Goal: Task Accomplishment & Management: Manage account settings

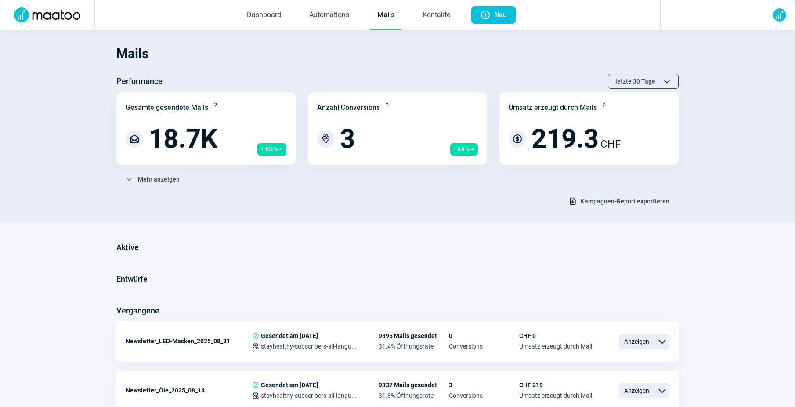
click at [384, 16] on link "Mails" at bounding box center [385, 15] width 31 height 29
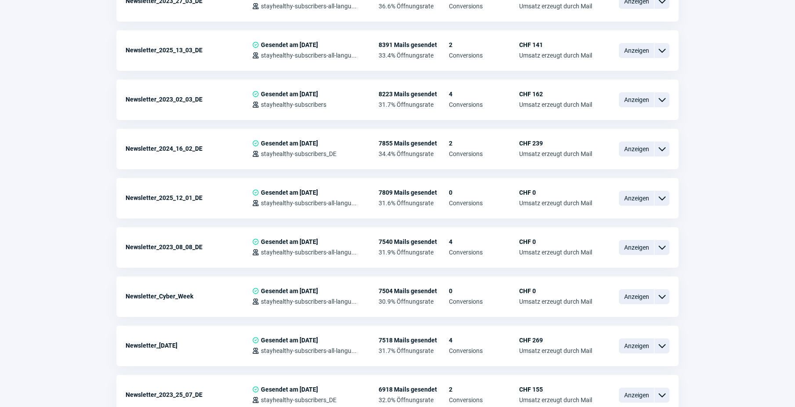
scroll to position [732, 0]
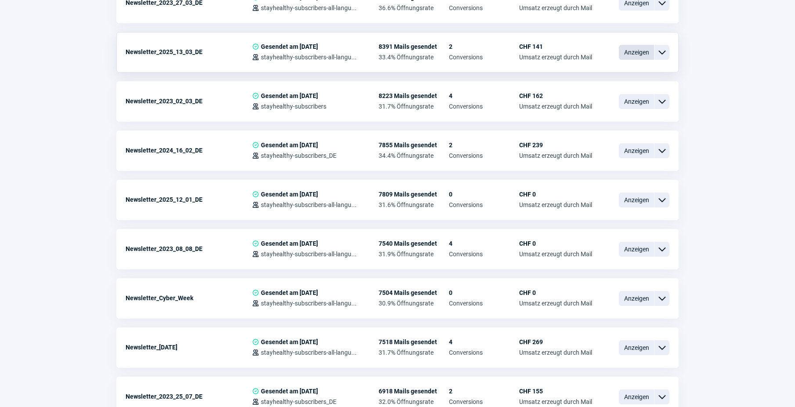
click at [648, 50] on span "Anzeigen" at bounding box center [636, 52] width 35 height 15
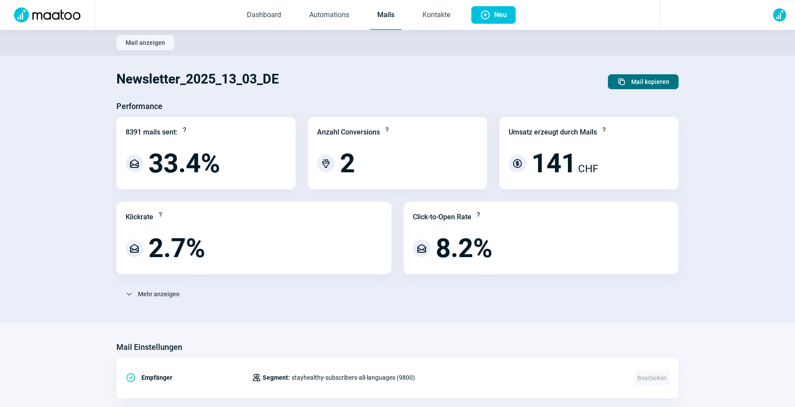
click at [639, 86] on span "Mail kopieren" at bounding box center [650, 82] width 38 height 14
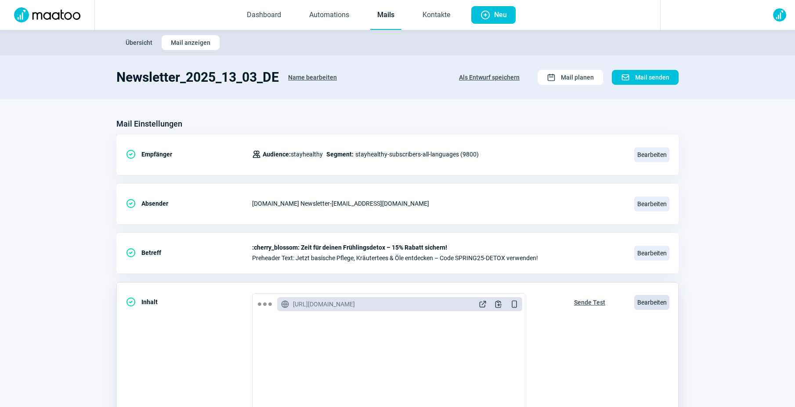
click at [641, 300] on span "Bearbeiten" at bounding box center [651, 302] width 35 height 15
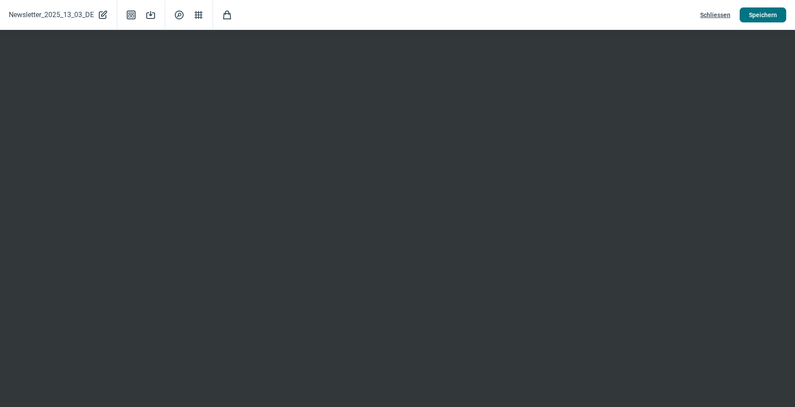
click at [750, 16] on span "Speichern" at bounding box center [763, 15] width 28 height 14
click at [723, 15] on span "Schliessen" at bounding box center [715, 15] width 30 height 14
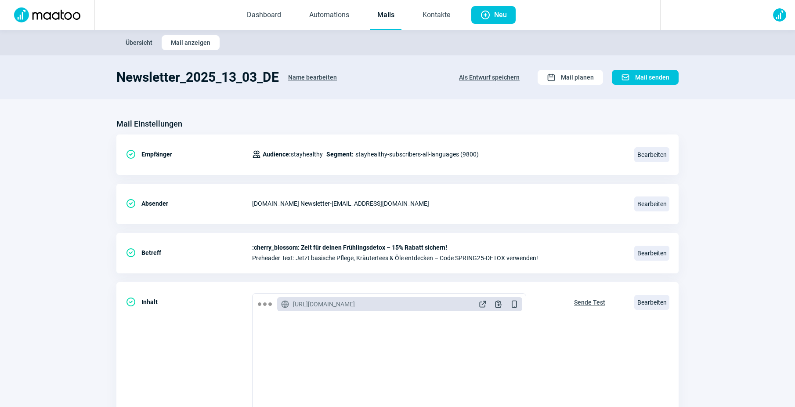
click at [387, 14] on link "Mails" at bounding box center [385, 15] width 31 height 29
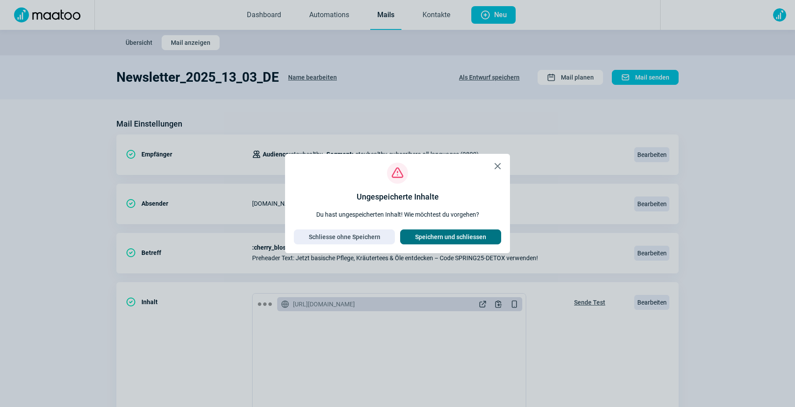
click at [431, 235] on span "Speichern und schliessen" at bounding box center [450, 237] width 71 height 14
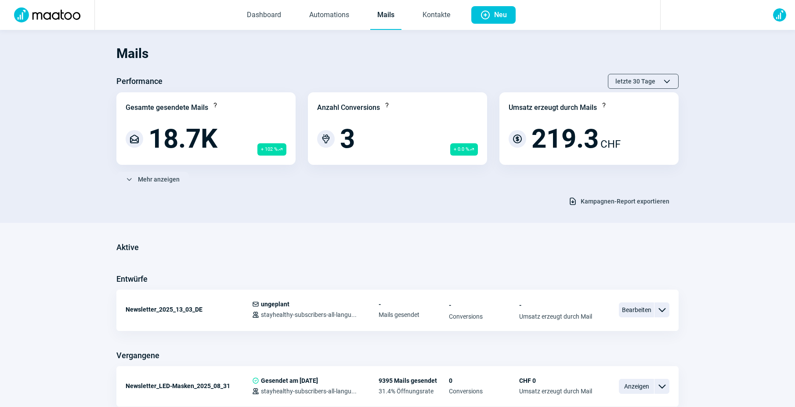
scroll to position [37, 0]
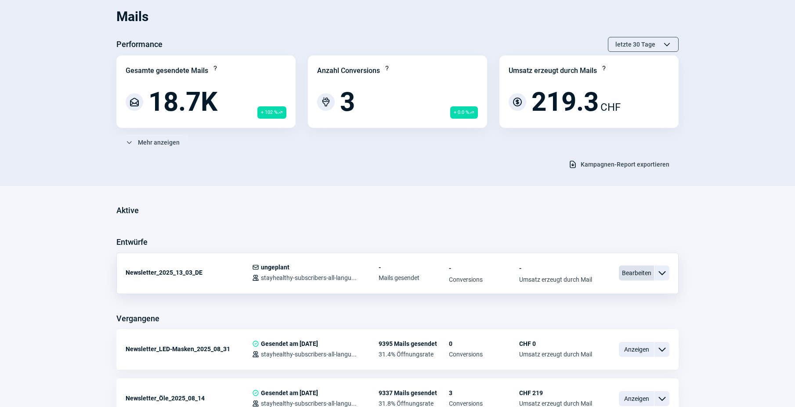
click at [648, 274] on span "Bearbeiten" at bounding box center [636, 272] width 35 height 15
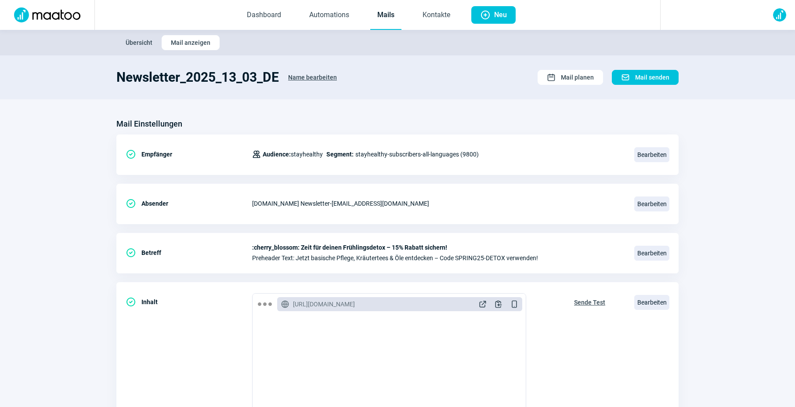
click at [393, 20] on link "Mails" at bounding box center [385, 15] width 31 height 29
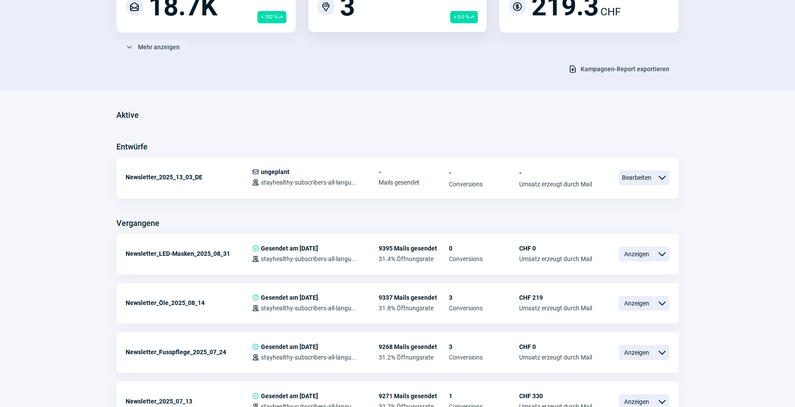
scroll to position [141, 0]
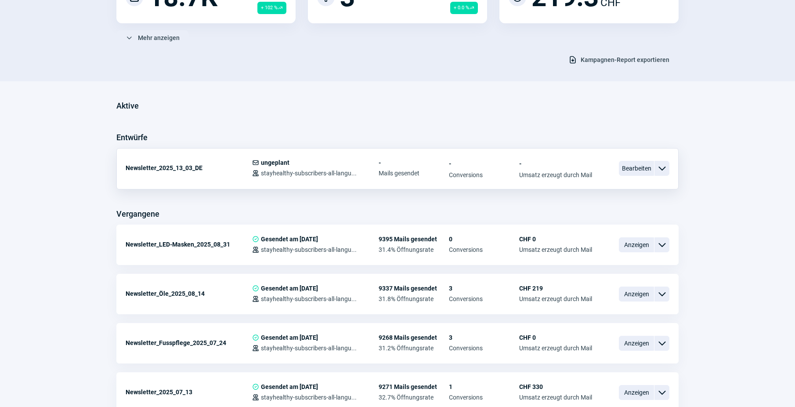
click at [183, 172] on div "Newsletter_2025_13_03_DE" at bounding box center [189, 168] width 127 height 18
click at [185, 163] on div "Newsletter_2025_13_03_DE" at bounding box center [189, 168] width 127 height 18
click at [184, 167] on div "Newsletter_2025_13_03_DE" at bounding box center [189, 168] width 127 height 18
click at [172, 168] on div "Newsletter_2025_13_03_DE" at bounding box center [189, 168] width 127 height 18
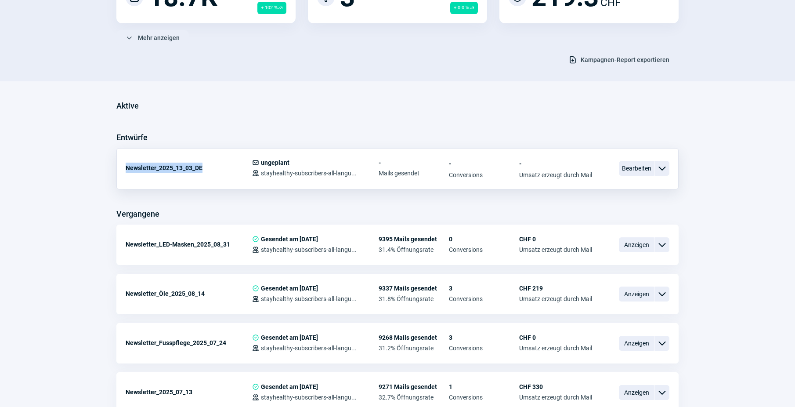
click at [172, 168] on div "Newsletter_2025_13_03_DE" at bounding box center [189, 168] width 127 height 18
click at [632, 171] on span "Bearbeiten" at bounding box center [636, 168] width 35 height 15
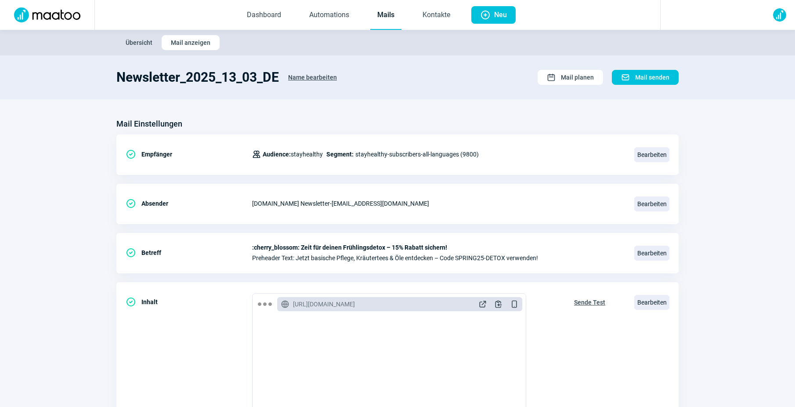
click at [310, 78] on span "Name bearbeiten" at bounding box center [312, 77] width 49 height 14
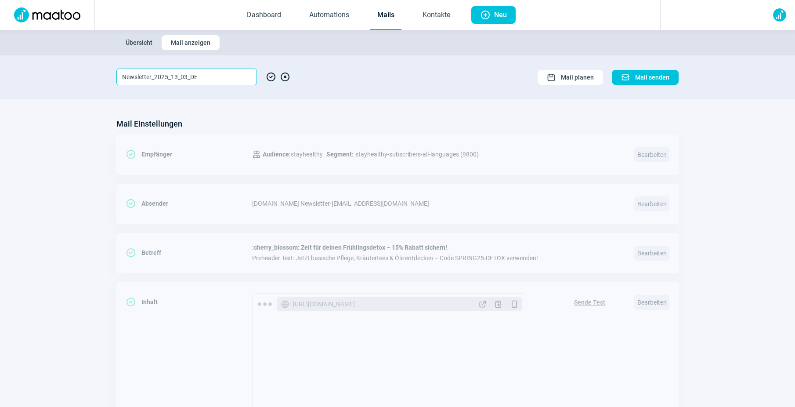
click at [156, 76] on input "Newsletter_2025_13_03_DE" at bounding box center [186, 77] width 141 height 17
paste input "BYEBYESUMMER25"
click at [155, 76] on input "Newsletter_BYEBYESUMMER252025_13_03_DE" at bounding box center [186, 77] width 141 height 17
paste input "Gutscheincode"
click at [199, 77] on input "Newsletter_Gutscheincode_BYEBYESUMMER252025_13_03_DE" at bounding box center [186, 77] width 141 height 17
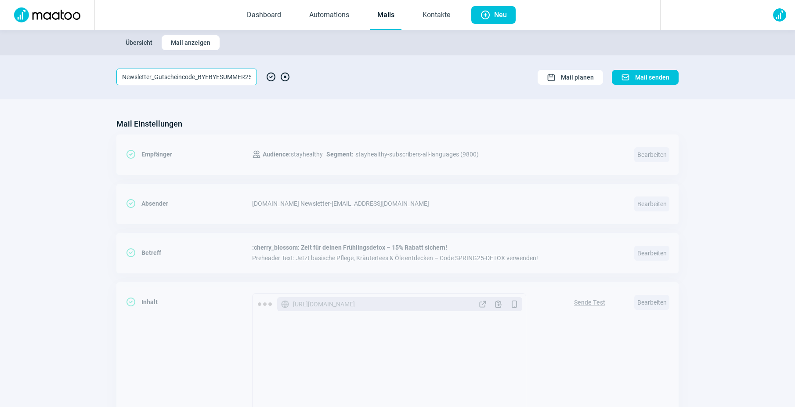
scroll to position [0, 25]
drag, startPoint x: 185, startPoint y: 76, endPoint x: 194, endPoint y: 76, distance: 9.2
click at [194, 76] on input "Newsletter_Gutscheincode_BYEBYESUMMER252025_13_03_DE" at bounding box center [186, 77] width 141 height 17
drag, startPoint x: 210, startPoint y: 77, endPoint x: 217, endPoint y: 77, distance: 7.0
click at [217, 77] on input "Newsletter_Gutscheincode_BYESUMMER252025_13_03_DE" at bounding box center [186, 77] width 141 height 17
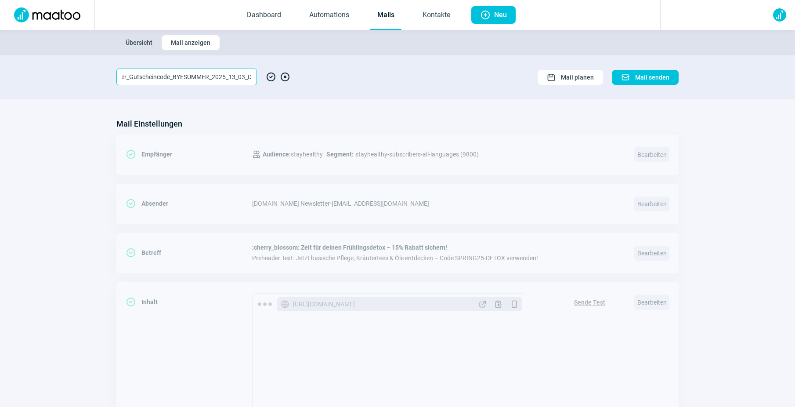
scroll to position [0, 29]
drag, startPoint x: 231, startPoint y: 76, endPoint x: 226, endPoint y: 77, distance: 4.9
click at [226, 77] on input "Newsletter_Gutscheincode_BYESUMMER_2025_13_03_DE" at bounding box center [186, 77] width 141 height 17
drag, startPoint x: 222, startPoint y: 77, endPoint x: 209, endPoint y: 77, distance: 13.2
click at [209, 77] on input "Newsletter_Gutscheincode_BYESUMMER_2025_13_03_DE" at bounding box center [186, 77] width 141 height 17
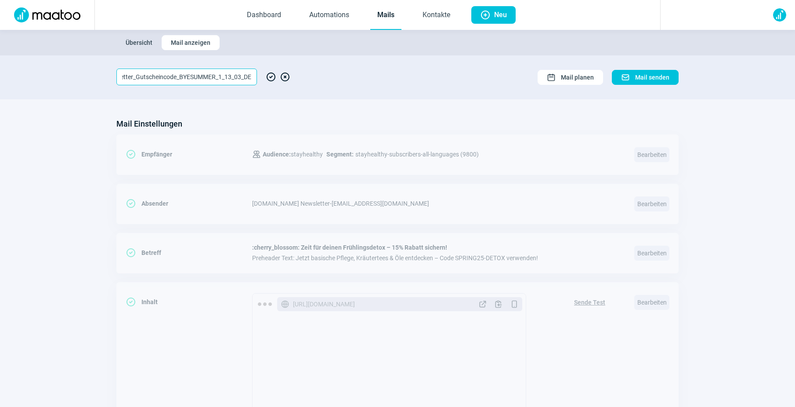
scroll to position [0, 19]
drag, startPoint x: 234, startPoint y: 76, endPoint x: 228, endPoint y: 76, distance: 5.7
click at [228, 76] on input "Newsletter_Gutscheincode_BYESUMMER_14_13_03_DE" at bounding box center [186, 77] width 141 height 17
drag, startPoint x: 241, startPoint y: 76, endPoint x: 235, endPoint y: 77, distance: 5.7
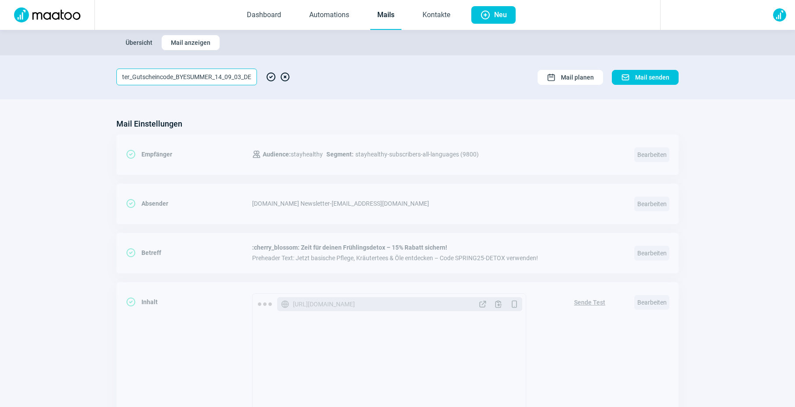
click at [235, 77] on input "Newsletter_Gutscheincode_BYESUMMER_14_09_03_DE" at bounding box center [186, 77] width 141 height 17
click at [250, 74] on input "Newsletter_Gutscheincode_BYESUMMER_14_09_2025_DE" at bounding box center [186, 77] width 141 height 17
type input "Newsletter_Gutscheincode_BYESUMMER_14_09_2025"
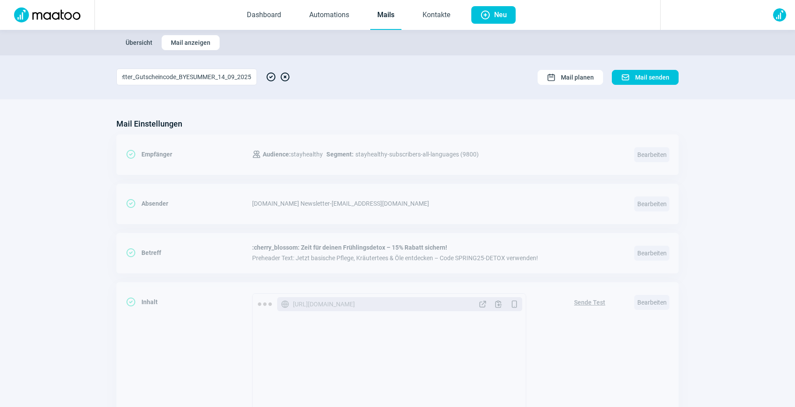
scroll to position [0, 0]
click at [272, 78] on span "CheckCircle icon" at bounding box center [271, 77] width 11 height 17
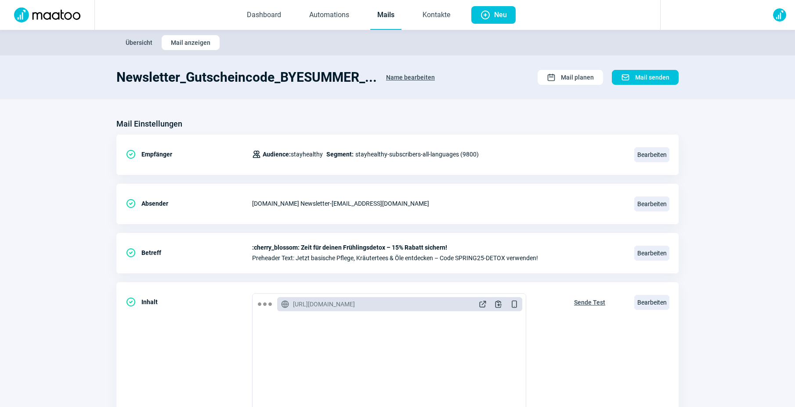
click at [388, 18] on link "Mails" at bounding box center [385, 15] width 31 height 29
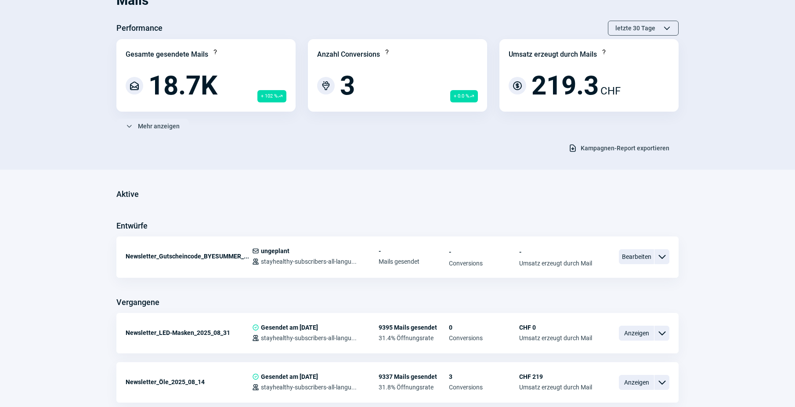
scroll to position [169, 0]
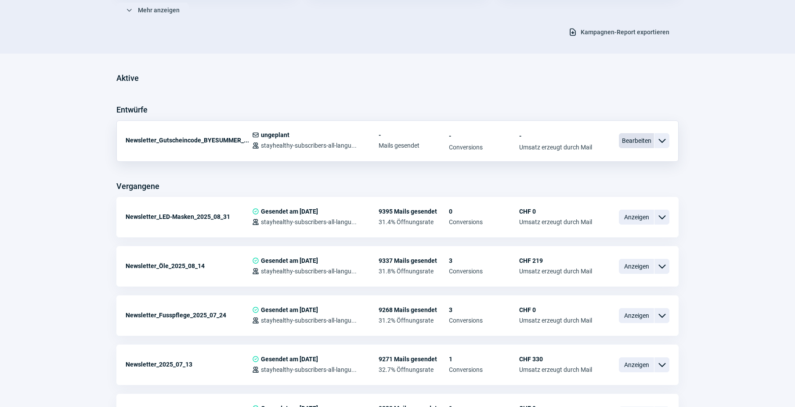
click at [622, 138] on span "Bearbeiten" at bounding box center [636, 140] width 35 height 15
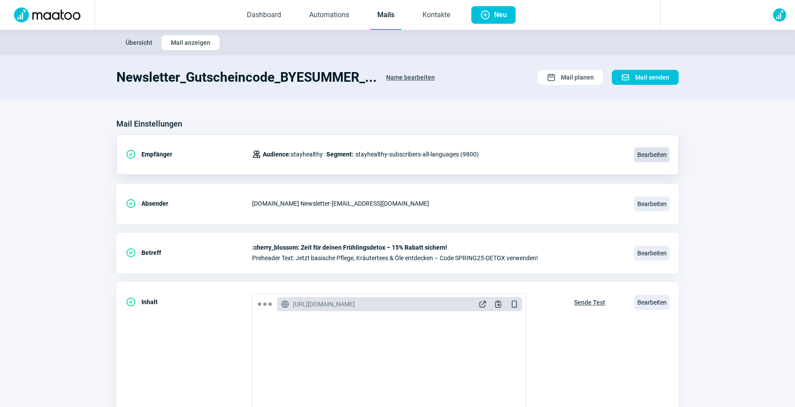
click at [638, 157] on span "Bearbeiten" at bounding box center [651, 154] width 35 height 15
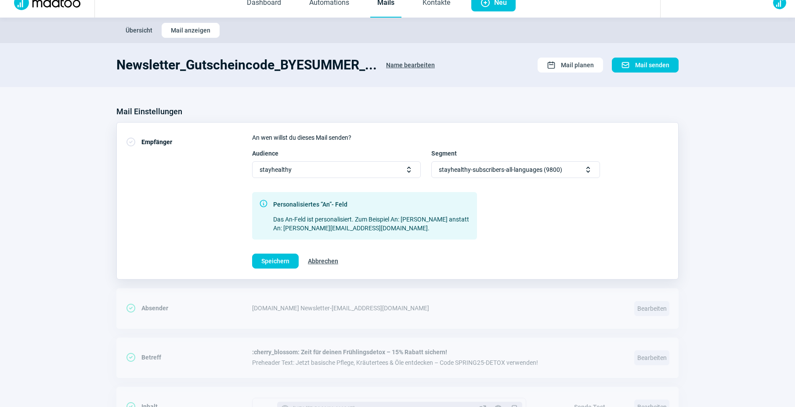
scroll to position [16, 0]
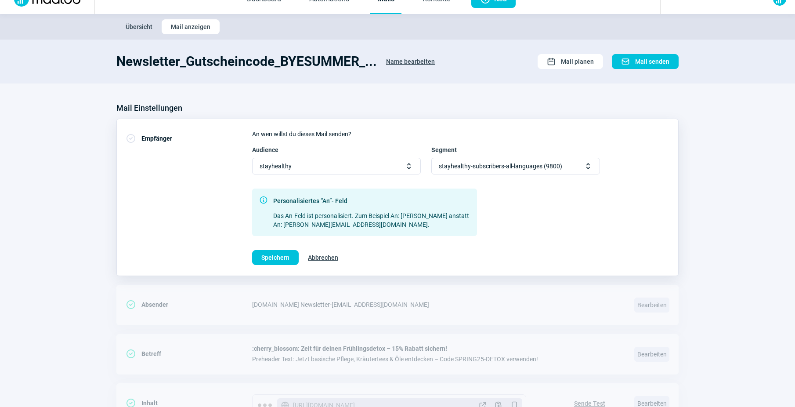
click at [590, 167] on span "Selector icon" at bounding box center [588, 166] width 9 height 9
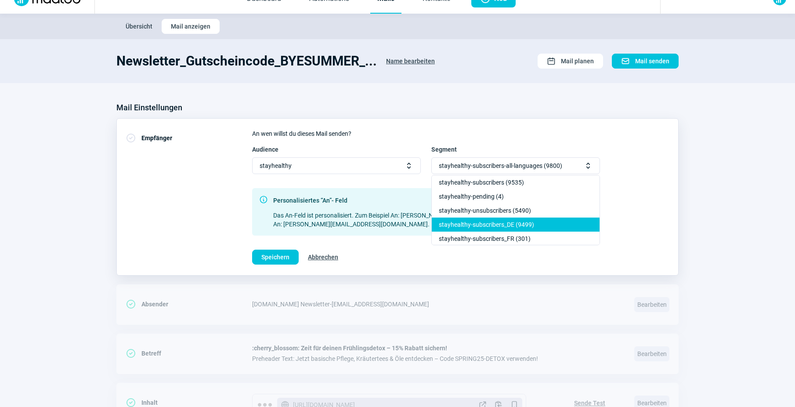
scroll to position [15, 0]
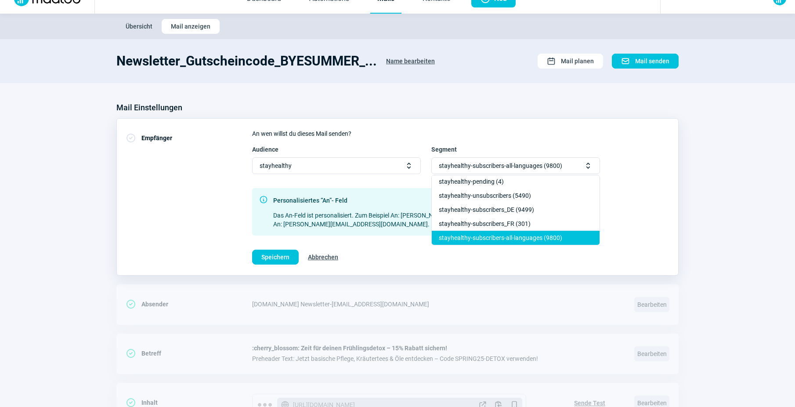
click at [582, 241] on div "stayhealthy-subscribers-all-languages (9800)" at bounding box center [516, 238] width 168 height 14
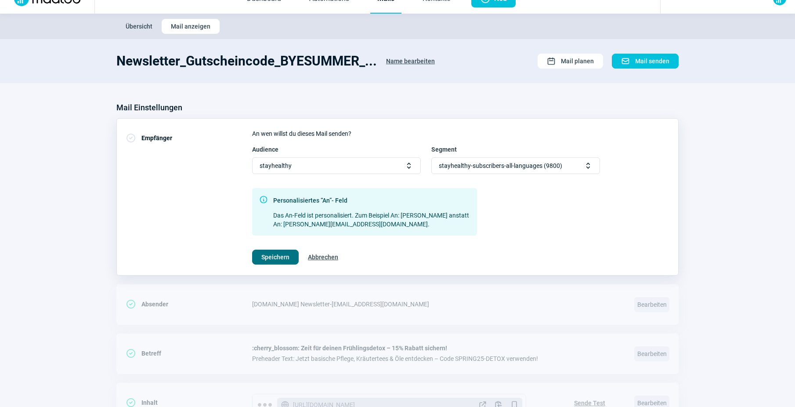
click at [262, 258] on span "Speichern" at bounding box center [275, 257] width 28 height 14
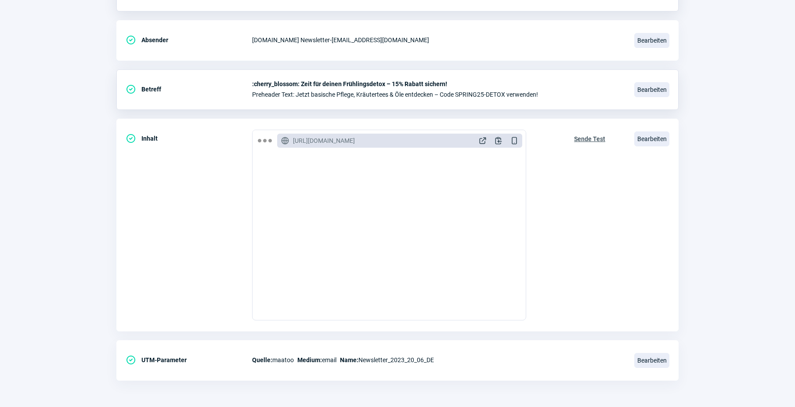
scroll to position [0, 0]
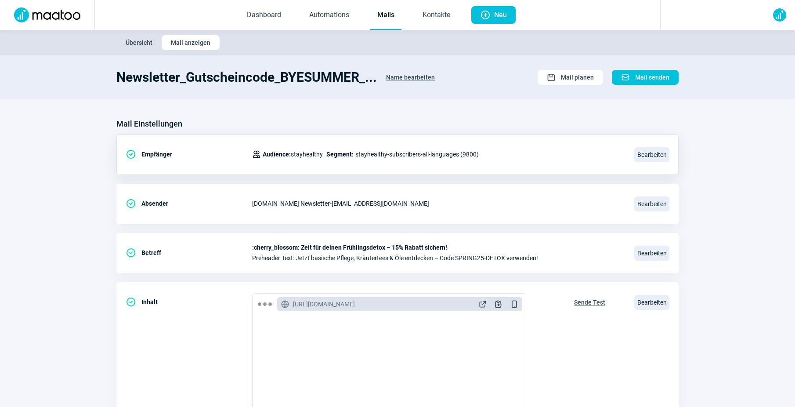
click at [386, 14] on link "Mails" at bounding box center [385, 15] width 31 height 29
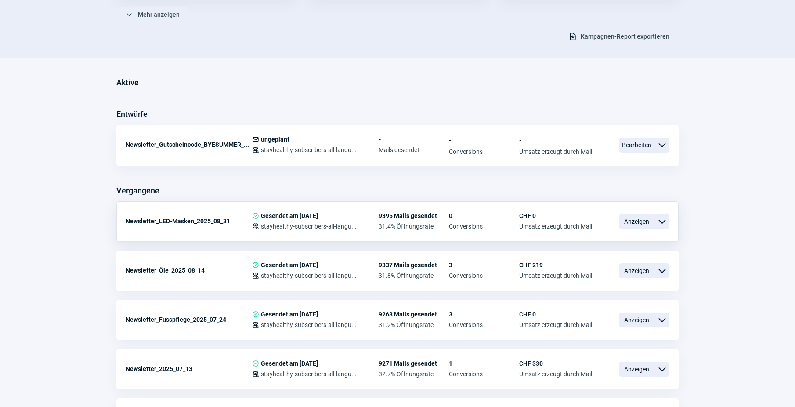
scroll to position [161, 0]
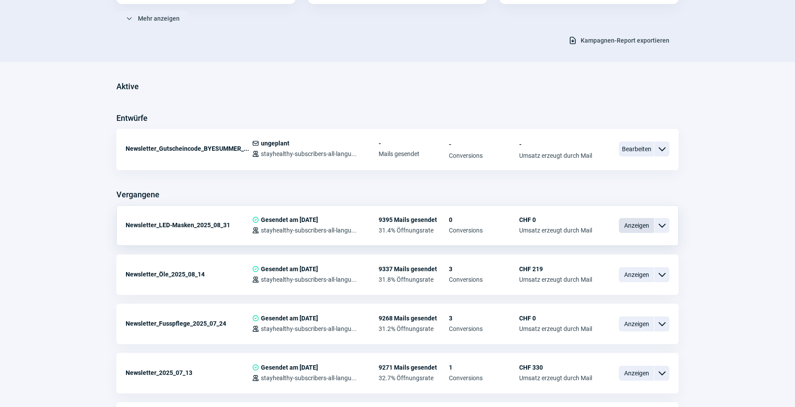
click at [631, 225] on span "Anzeigen" at bounding box center [636, 225] width 35 height 15
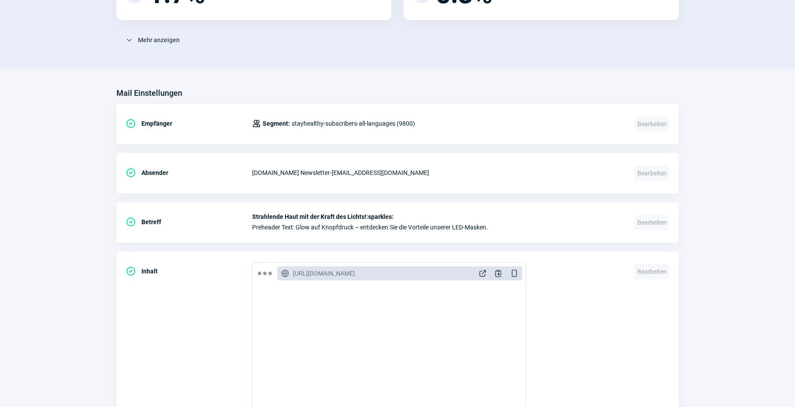
scroll to position [322, 0]
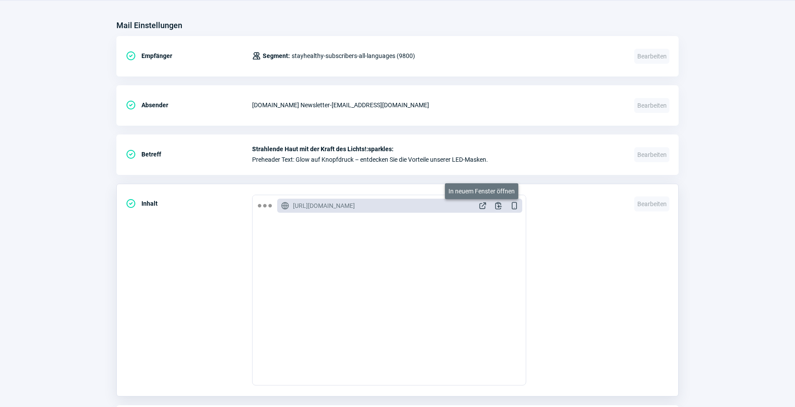
click at [482, 205] on span "ExternalLink icon" at bounding box center [482, 205] width 9 height 9
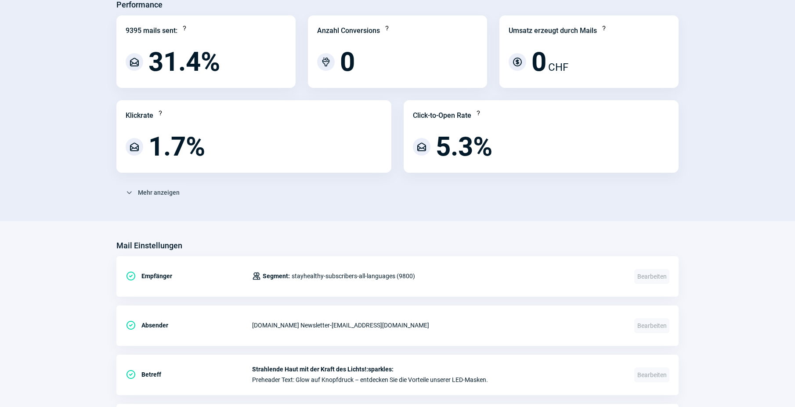
scroll to position [0, 0]
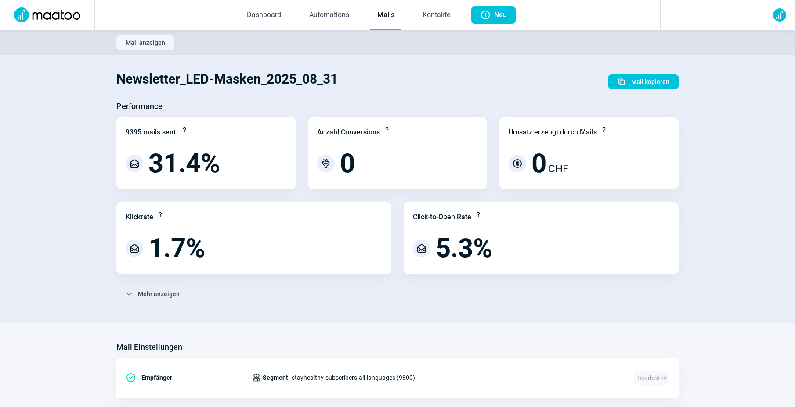
click at [381, 11] on link "Mails" at bounding box center [385, 15] width 31 height 29
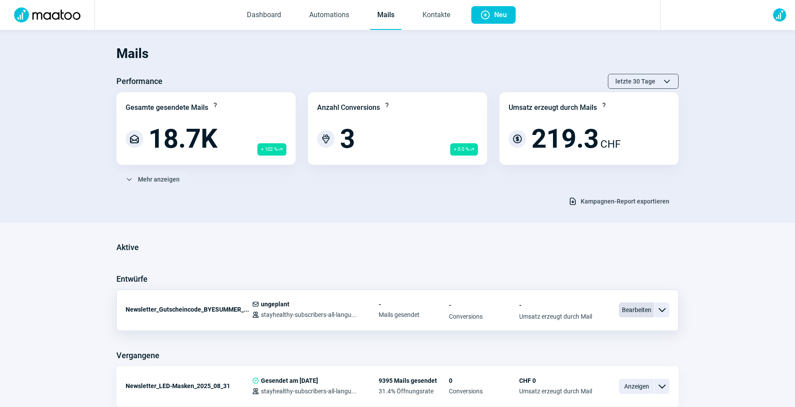
click at [639, 311] on span "Bearbeiten" at bounding box center [636, 309] width 35 height 15
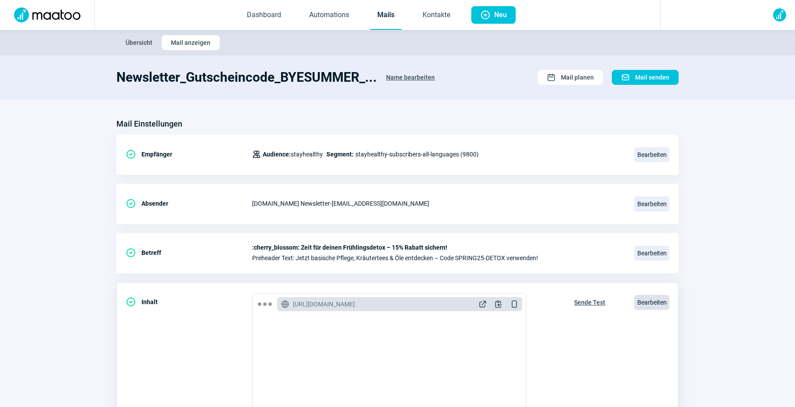
click at [656, 301] on span "Bearbeiten" at bounding box center [651, 302] width 35 height 15
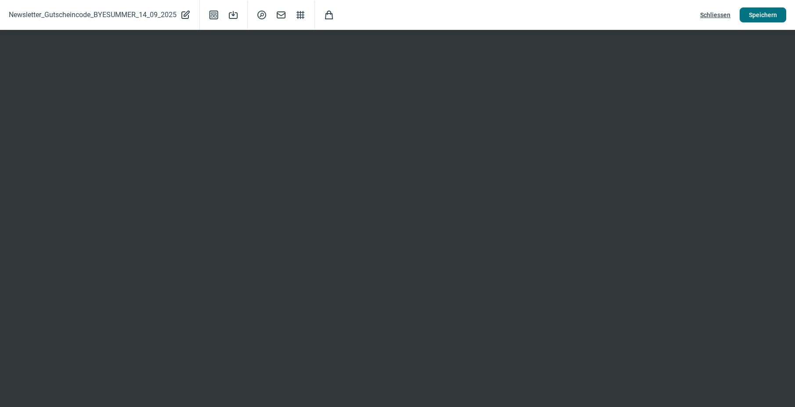
click at [772, 11] on span "Speichern" at bounding box center [763, 15] width 28 height 14
click at [721, 18] on span "Schliessen" at bounding box center [715, 15] width 30 height 14
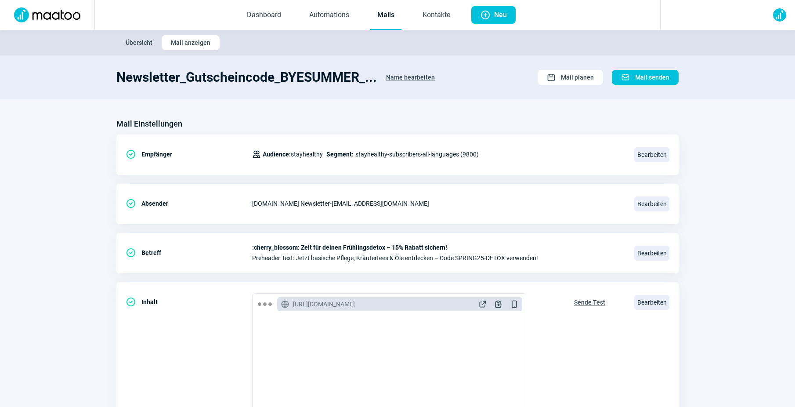
click at [386, 18] on link "Mails" at bounding box center [385, 15] width 31 height 29
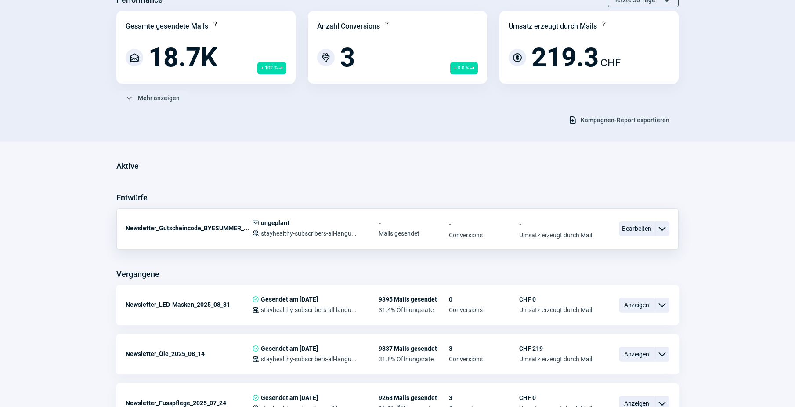
scroll to position [82, 0]
click at [634, 308] on span "Anzeigen" at bounding box center [636, 304] width 35 height 15
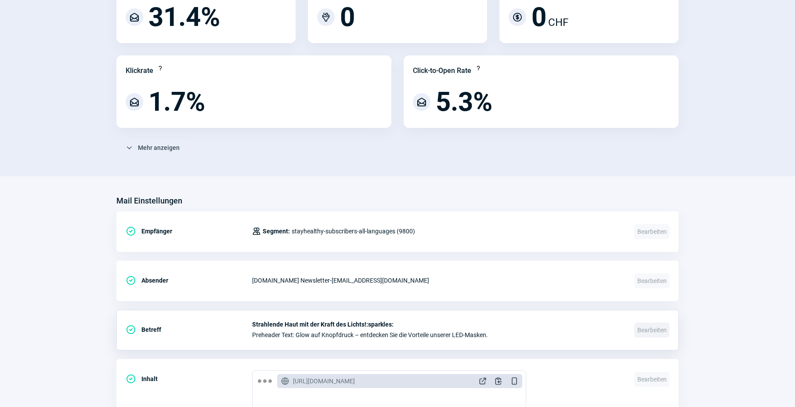
scroll to position [171, 0]
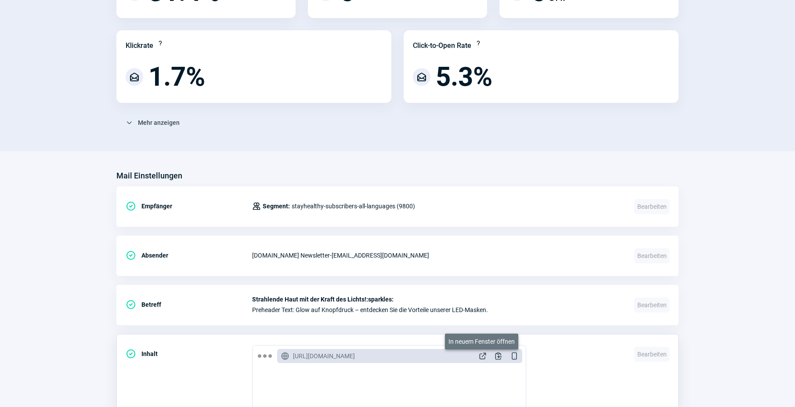
click at [483, 354] on span "ExternalLink icon" at bounding box center [482, 355] width 9 height 9
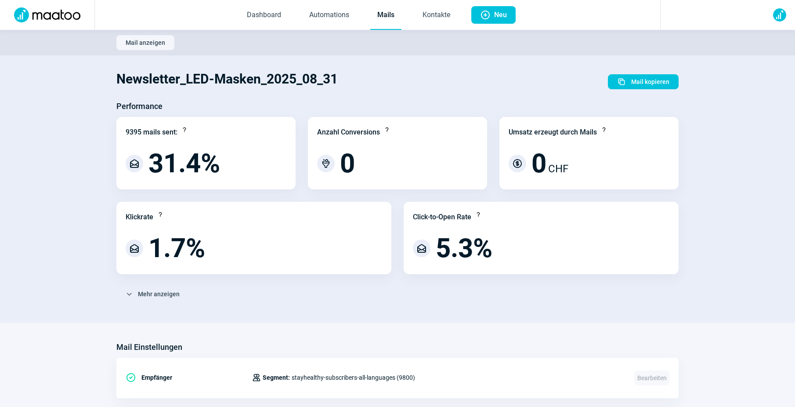
click at [378, 10] on link "Mails" at bounding box center [385, 15] width 31 height 29
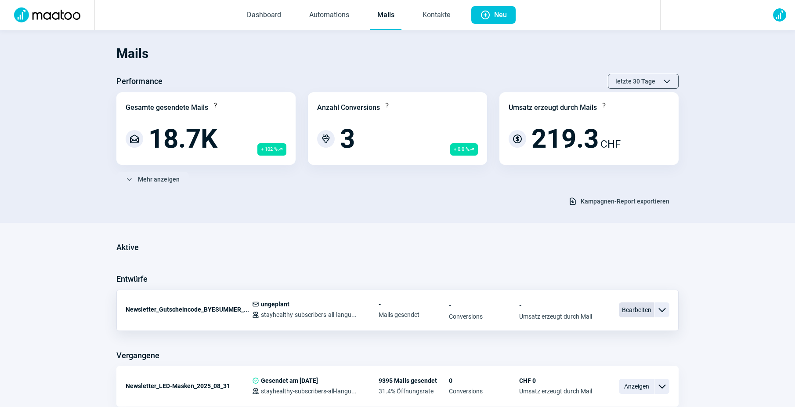
click at [626, 309] on span "Bearbeiten" at bounding box center [636, 309] width 35 height 15
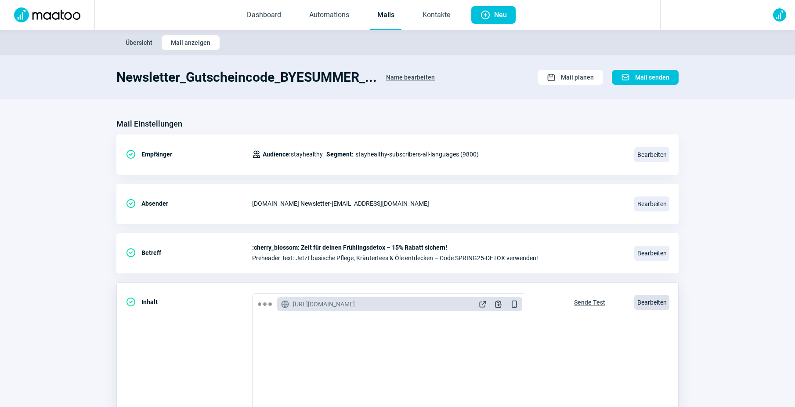
click at [649, 306] on span "Bearbeiten" at bounding box center [651, 302] width 35 height 15
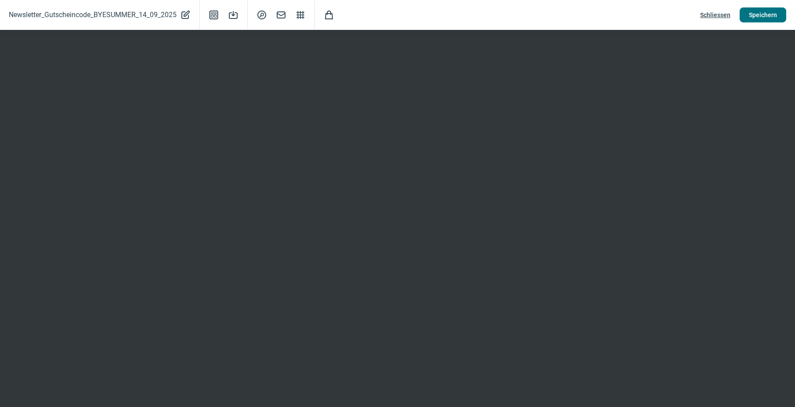
click at [756, 17] on span "Speichern" at bounding box center [763, 15] width 28 height 14
click at [756, 14] on span "Speichern" at bounding box center [763, 15] width 28 height 14
click at [756, 16] on span "Speichern" at bounding box center [763, 15] width 28 height 14
click at [264, 15] on span "SearchCircle icon" at bounding box center [262, 15] width 11 height 11
click at [713, 14] on span "Schliessen" at bounding box center [715, 15] width 30 height 14
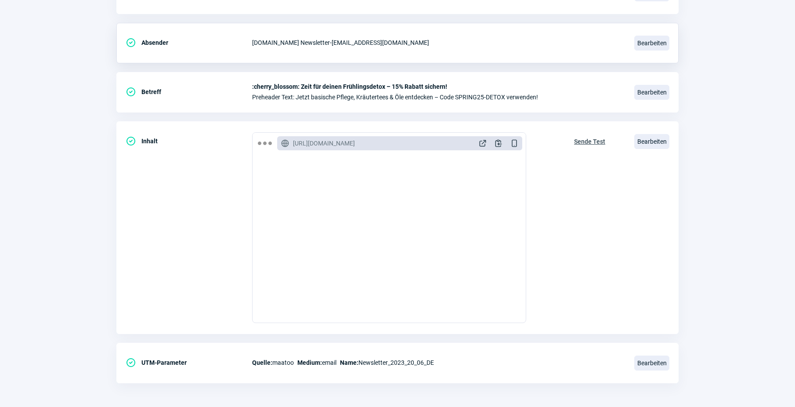
scroll to position [163, 0]
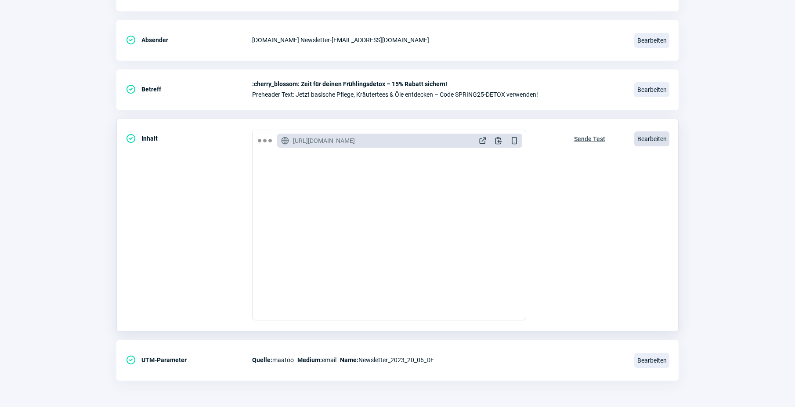
click at [653, 135] on span "Bearbeiten" at bounding box center [651, 138] width 35 height 15
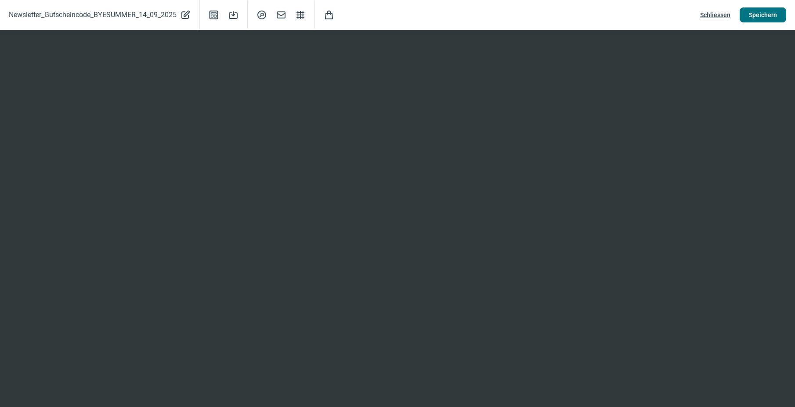
click at [771, 21] on span "Speichern" at bounding box center [763, 15] width 28 height 14
click at [720, 15] on span "Schliessen" at bounding box center [715, 15] width 30 height 14
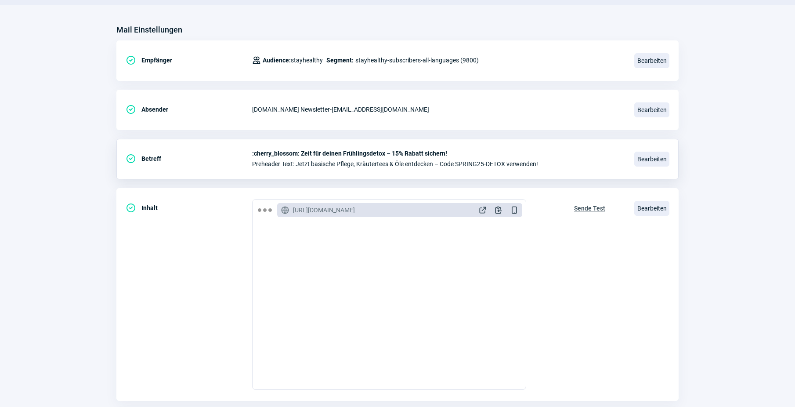
scroll to position [0, 0]
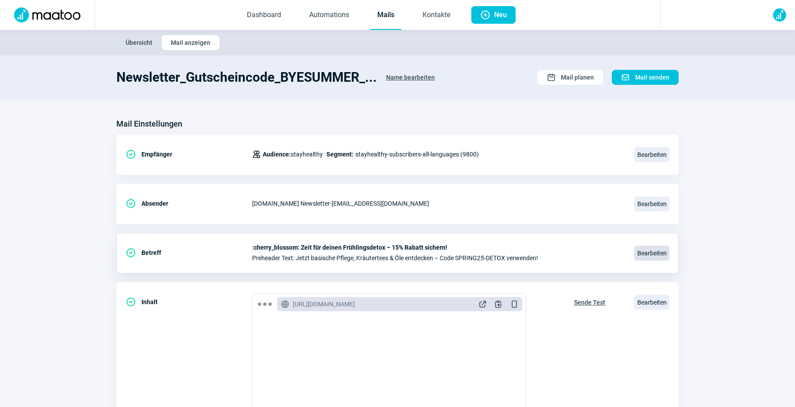
click at [648, 255] on span "Bearbeiten" at bounding box center [651, 253] width 35 height 15
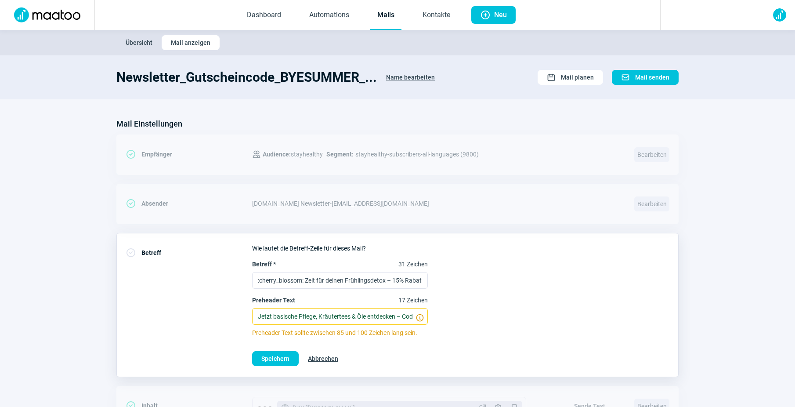
scroll to position [5, 0]
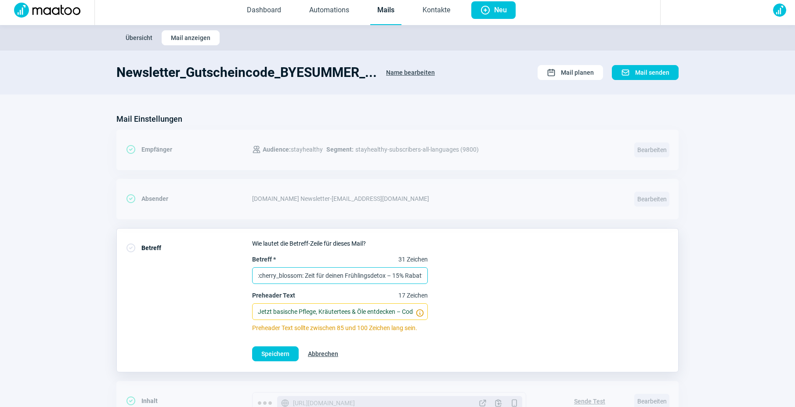
drag, startPoint x: 423, startPoint y: 275, endPoint x: 226, endPoint y: 268, distance: 197.4
click at [224, 274] on div "CheckCircle icon Betreff Wie lautet die Betreff-Zeile für dieses Mail? Betreff …" at bounding box center [397, 300] width 562 height 144
type input "t sichern!"
drag, startPoint x: 293, startPoint y: 276, endPoint x: 260, endPoint y: 270, distance: 33.9
click at [250, 277] on div "CheckCircle icon Betreff Wie lautet die Betreff-Zeile für dieses Mail? Betreff …" at bounding box center [397, 300] width 562 height 144
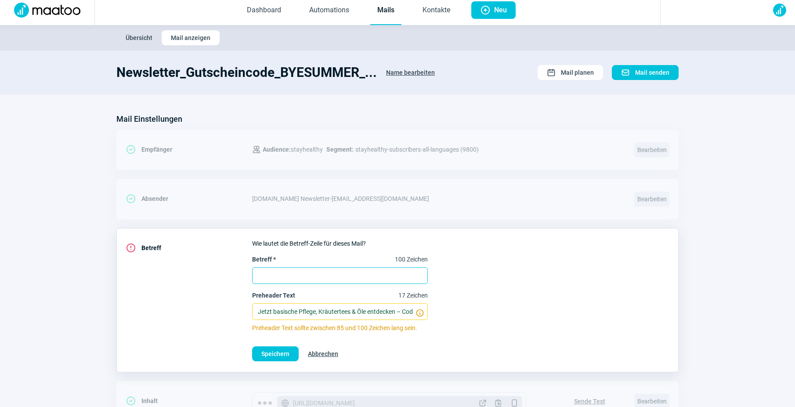
paste input "Der [PERSON_NAME] verabschiedet sich – Ihr 15 % Rabatt wartet 🌿"
type input "Der [PERSON_NAME] verabschiedet sich – Ihr 15 % Rabatt wartet 🌿"
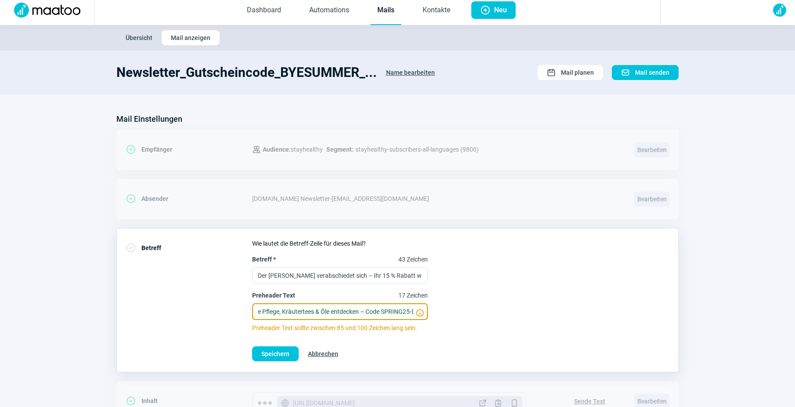
scroll to position [0, 88]
drag, startPoint x: 259, startPoint y: 311, endPoint x: 432, endPoint y: 314, distance: 173.5
click at [432, 314] on div "Betreff * 43 Zeichen Der [PERSON_NAME] verabschiedet sich – Ihr 15 % Rabatt war…" at bounding box center [460, 293] width 417 height 77
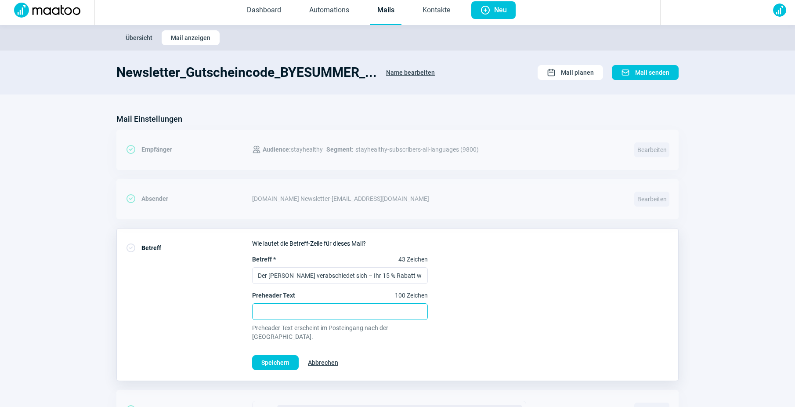
paste input "Mit BYEBYESUMMER25 entspannt in den [PERSON_NAME] starten – gültig bis [DATE]."
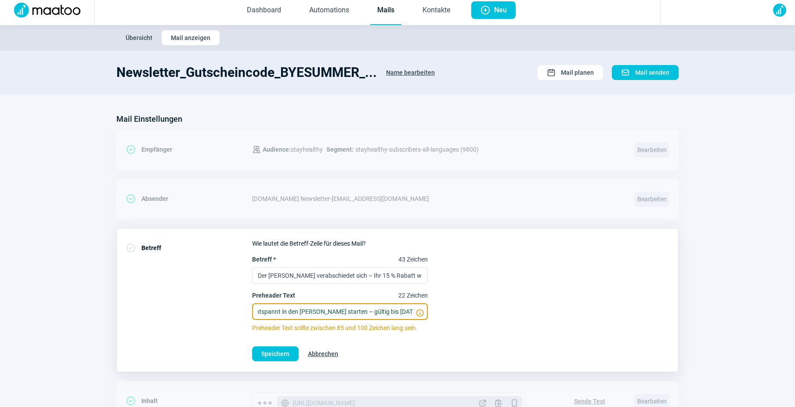
type input "Mit BYEBYESUMMER25 entspannt in den [PERSON_NAME] starten – gültig bis [DATE]."
click at [444, 324] on div "Betreff * 43 Zeichen Der [PERSON_NAME] verabschiedet sich – Ihr 15 % Rabatt war…" at bounding box center [460, 293] width 417 height 77
click at [276, 355] on span "Speichern" at bounding box center [275, 354] width 28 height 14
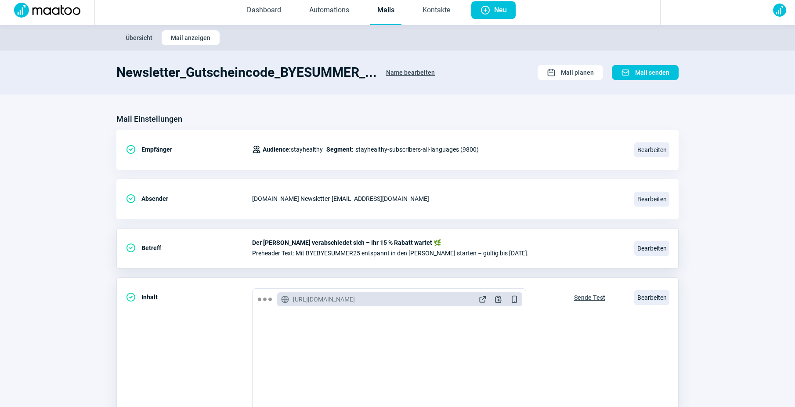
click at [593, 298] on span "Sende Test" at bounding box center [589, 297] width 31 height 14
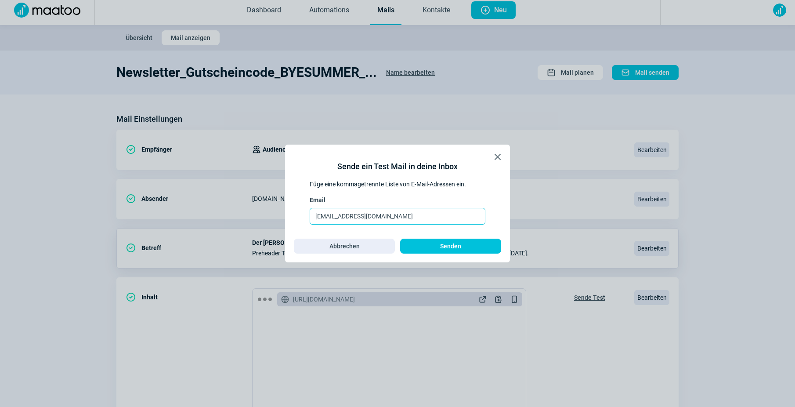
drag, startPoint x: 329, startPoint y: 213, endPoint x: 300, endPoint y: 212, distance: 29.0
click at [300, 212] on div "Sende ein Test Mail in deine Inbox Füge eine kommagetrennte Liste von E-Mail-Ad…" at bounding box center [397, 203] width 207 height 100
type input "[PERSON_NAME][EMAIL_ADDRESS][DOMAIN_NAME]"
click at [488, 250] on span "Senden" at bounding box center [450, 246] width 83 height 14
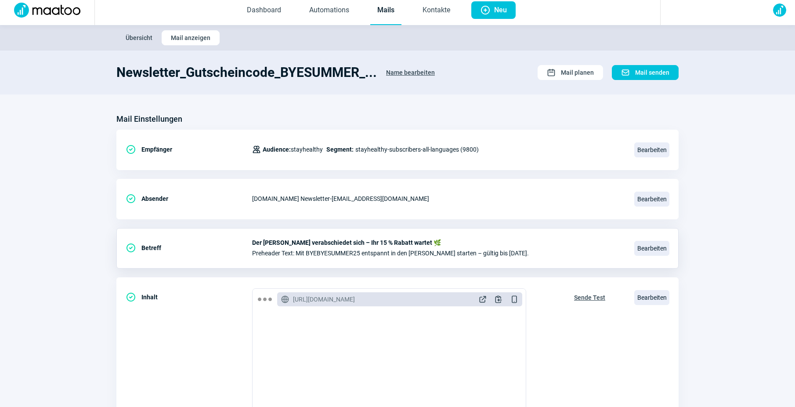
click at [384, 14] on link "Mails" at bounding box center [385, 10] width 31 height 29
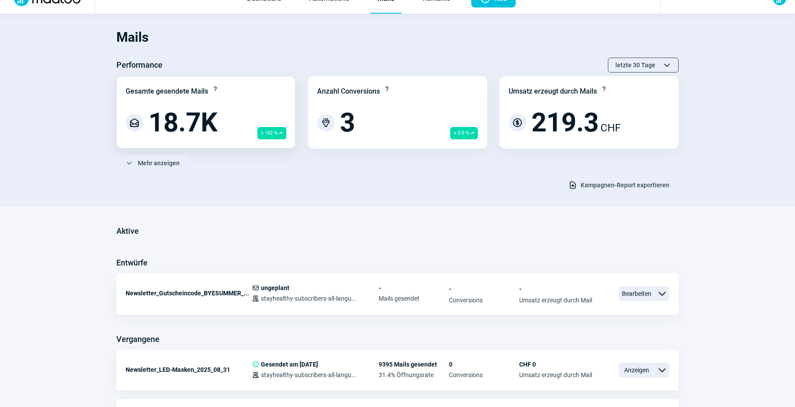
scroll to position [17, 0]
click at [665, 293] on span "ChevronDown icon" at bounding box center [662, 293] width 11 height 11
click at [634, 294] on span "Bearbeiten" at bounding box center [636, 293] width 35 height 15
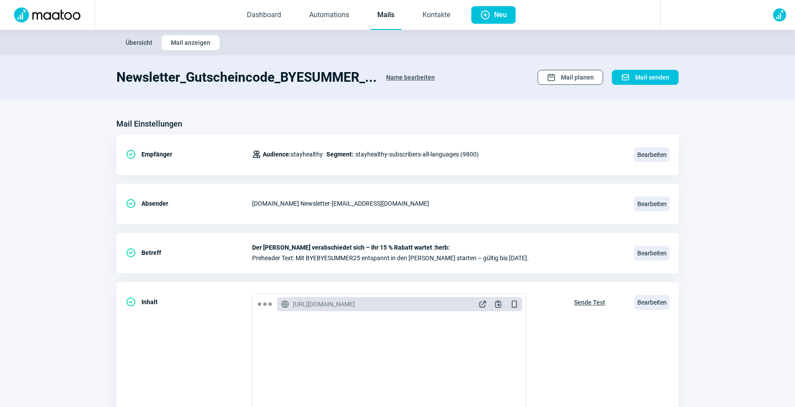
click at [566, 82] on span "Mail planen" at bounding box center [577, 77] width 33 height 14
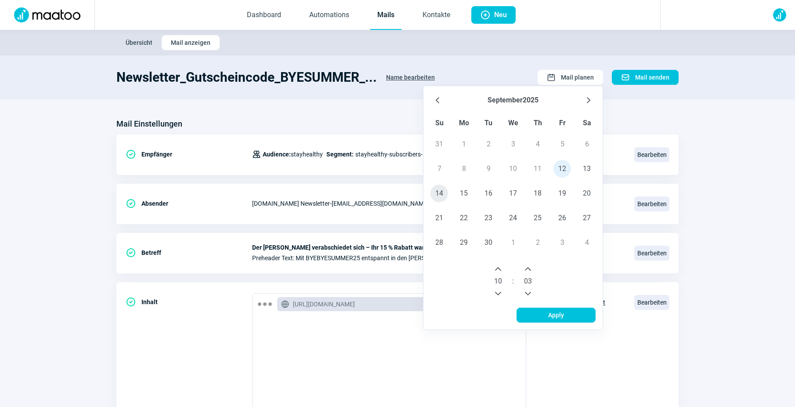
click at [438, 195] on span "14" at bounding box center [440, 194] width 18 height 18
click at [499, 271] on icon "Next Hour" at bounding box center [498, 268] width 7 height 7
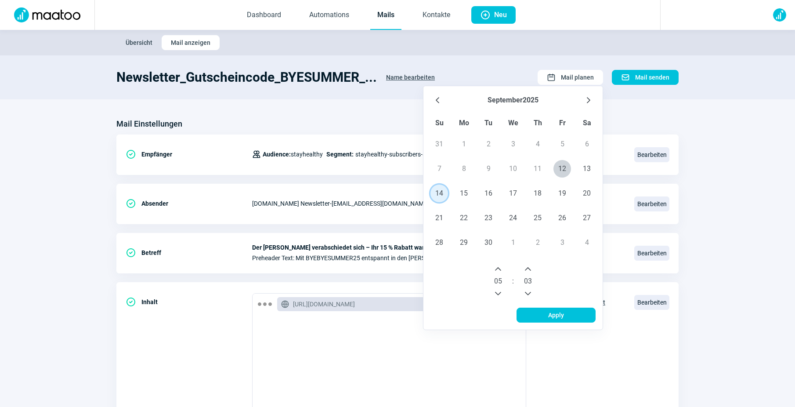
click at [499, 271] on icon "Next Hour" at bounding box center [498, 268] width 7 height 7
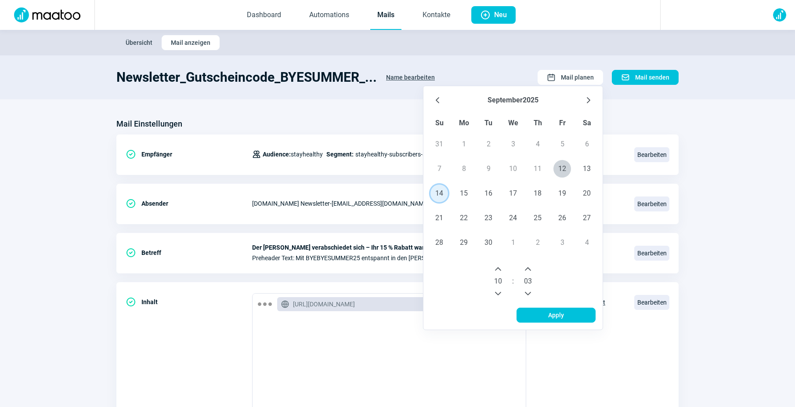
click at [499, 271] on icon "Next Hour" at bounding box center [498, 268] width 7 height 7
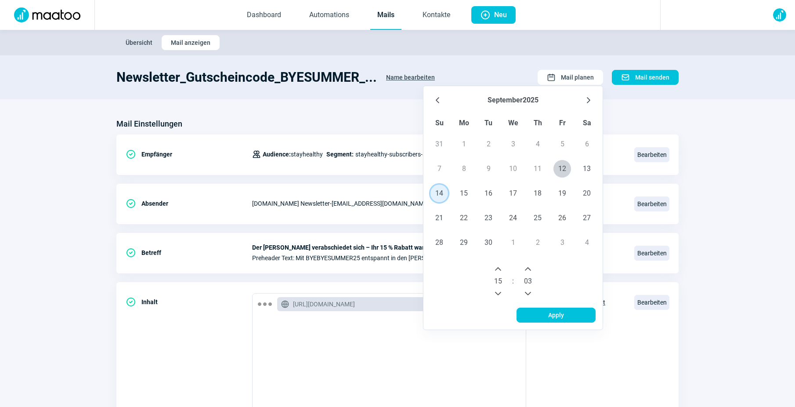
click at [499, 271] on icon "Next Hour" at bounding box center [498, 268] width 7 height 7
click at [524, 267] on button "Next Minute" at bounding box center [528, 269] width 14 height 14
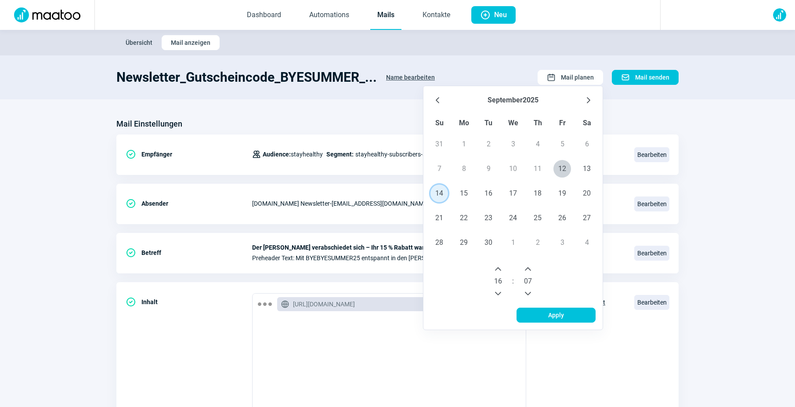
click at [524, 267] on button "Next Minute" at bounding box center [528, 269] width 14 height 14
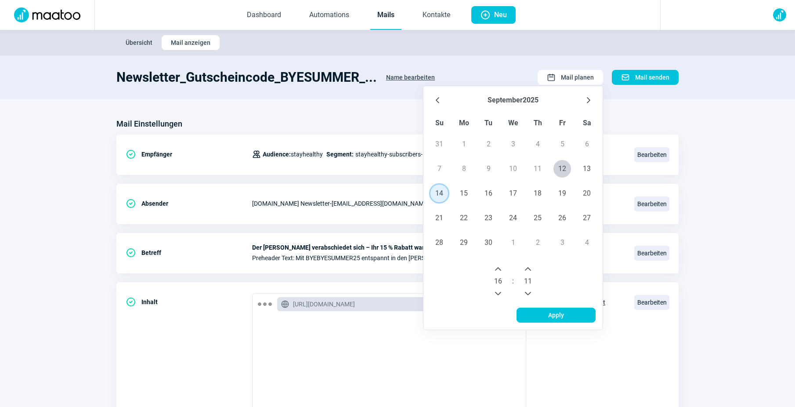
click at [524, 267] on button "Next Minute" at bounding box center [528, 269] width 14 height 14
click at [539, 315] on span "Apply" at bounding box center [556, 315] width 61 height 14
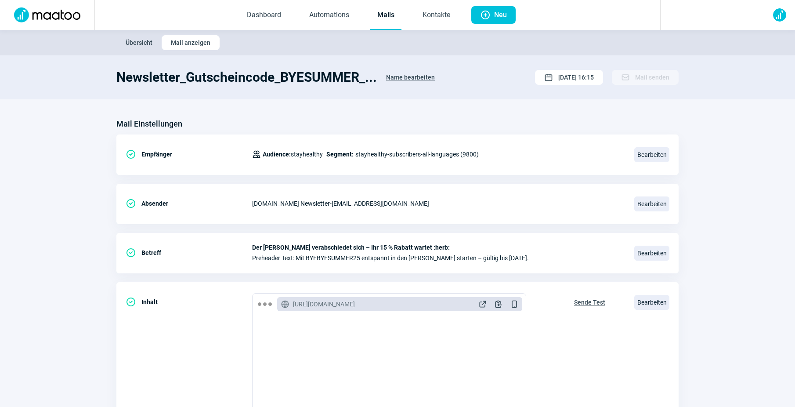
click at [384, 12] on link "Mails" at bounding box center [385, 15] width 31 height 29
